Goal: Task Accomplishment & Management: Use online tool/utility

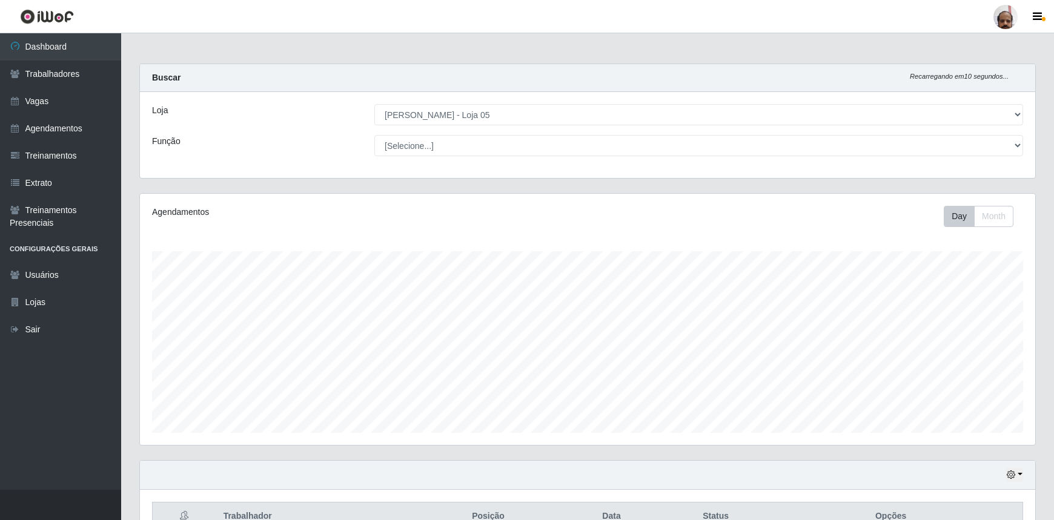
select select "252"
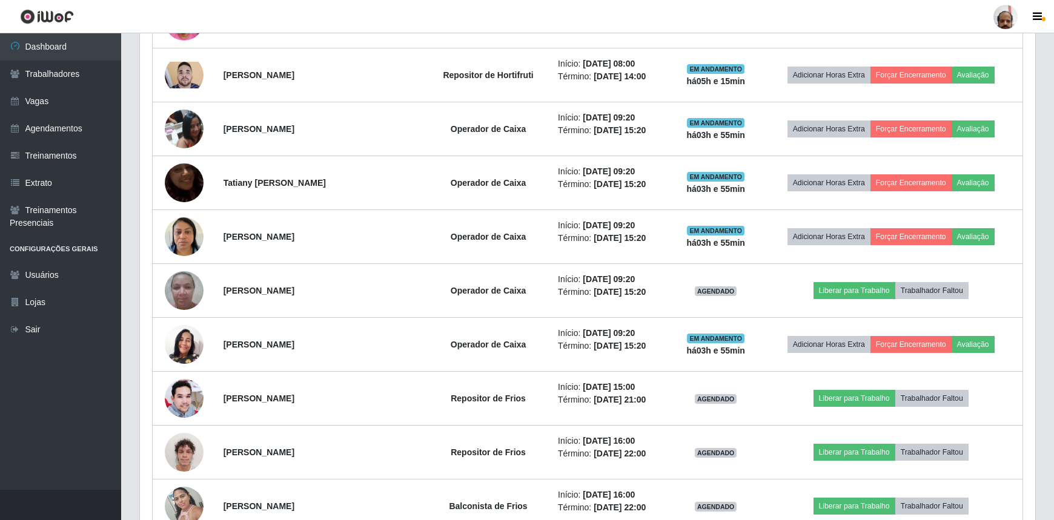
scroll to position [251, 895]
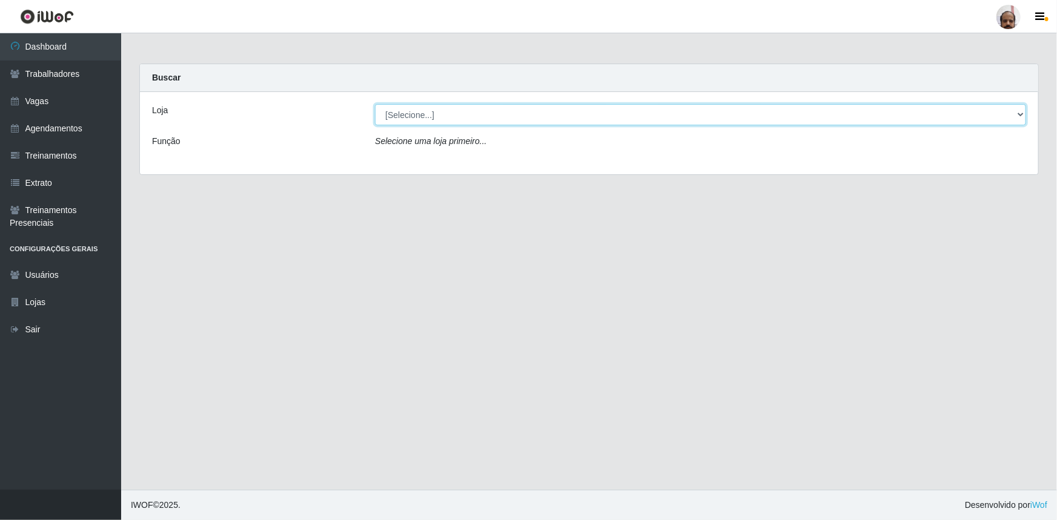
click at [1020, 116] on select "[Selecione...] Mar Vermelho - Loja 05" at bounding box center [700, 114] width 651 height 21
select select "252"
click at [375, 104] on select "[Selecione...] Mar Vermelho - Loja 05" at bounding box center [700, 114] width 651 height 21
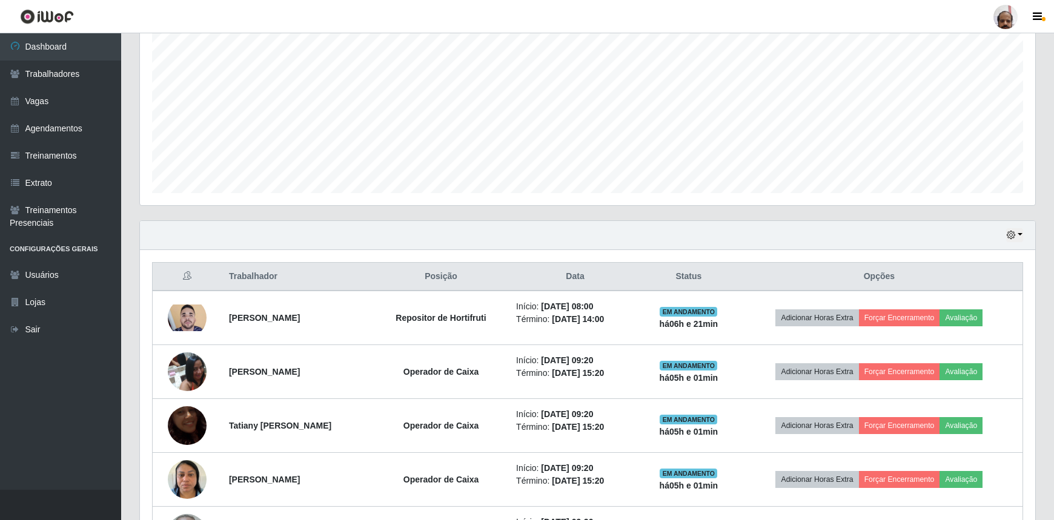
scroll to position [275, 0]
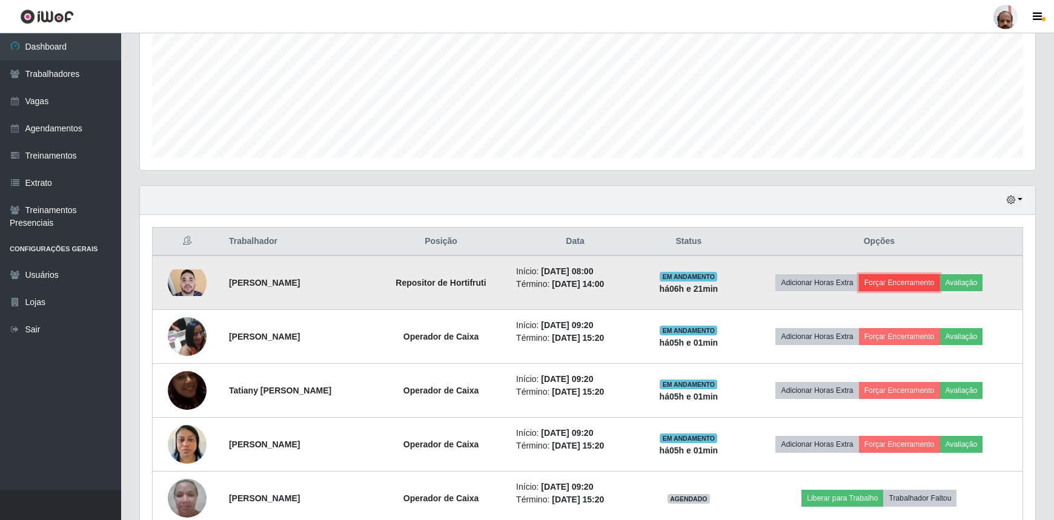
click at [909, 282] on button "Forçar Encerramento" at bounding box center [899, 282] width 81 height 17
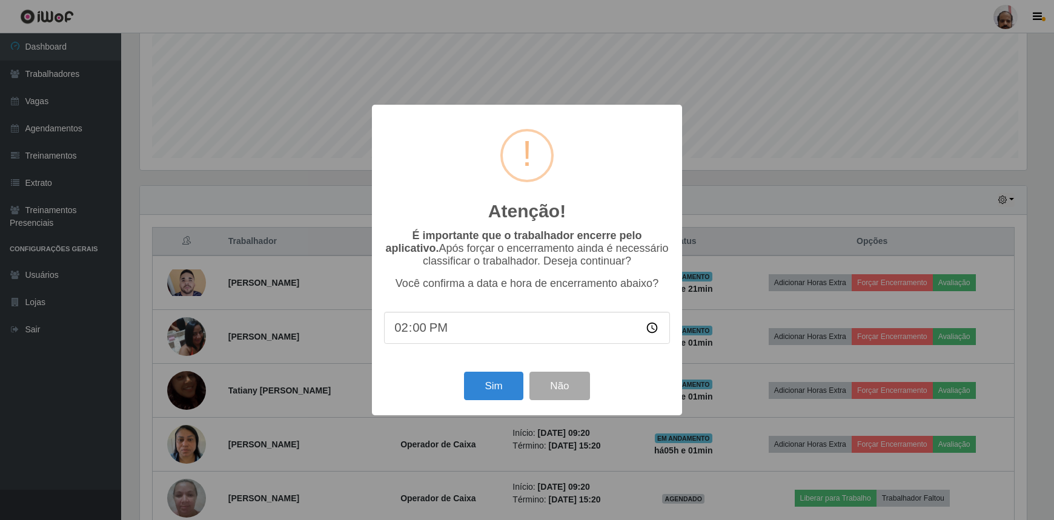
scroll to position [251, 890]
click at [485, 394] on button "Sim" at bounding box center [495, 386] width 59 height 28
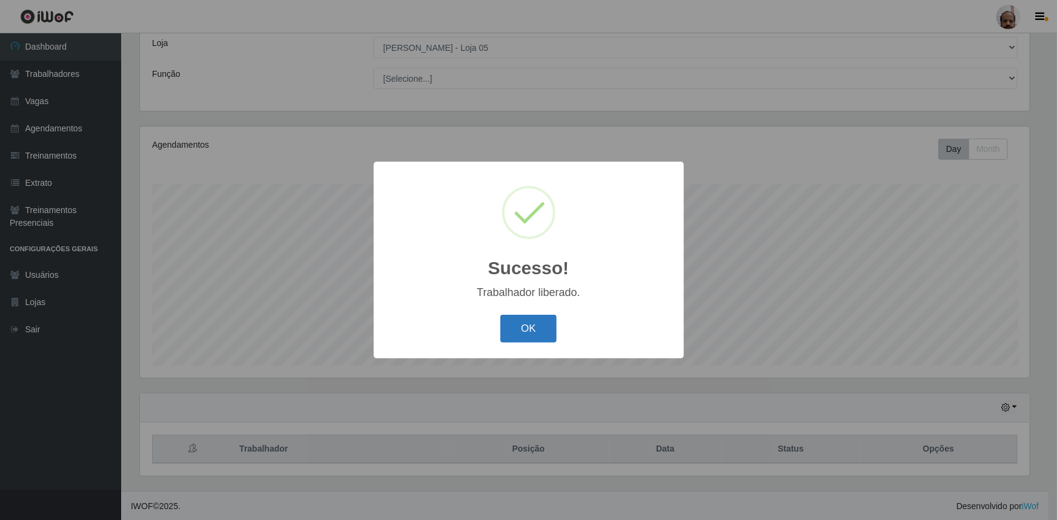
click at [517, 334] on button "OK" at bounding box center [528, 329] width 56 height 28
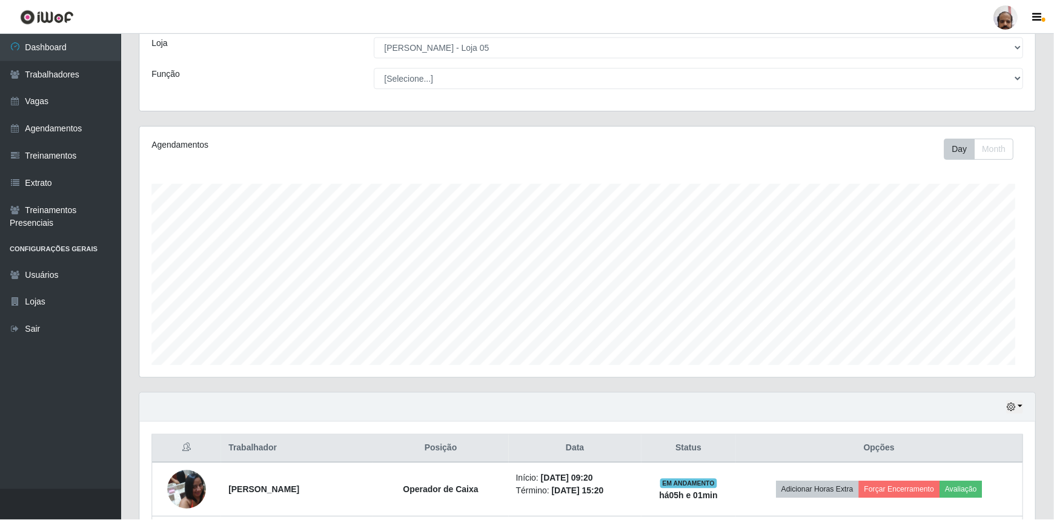
scroll to position [251, 895]
